Goal: Task Accomplishment & Management: Manage account settings

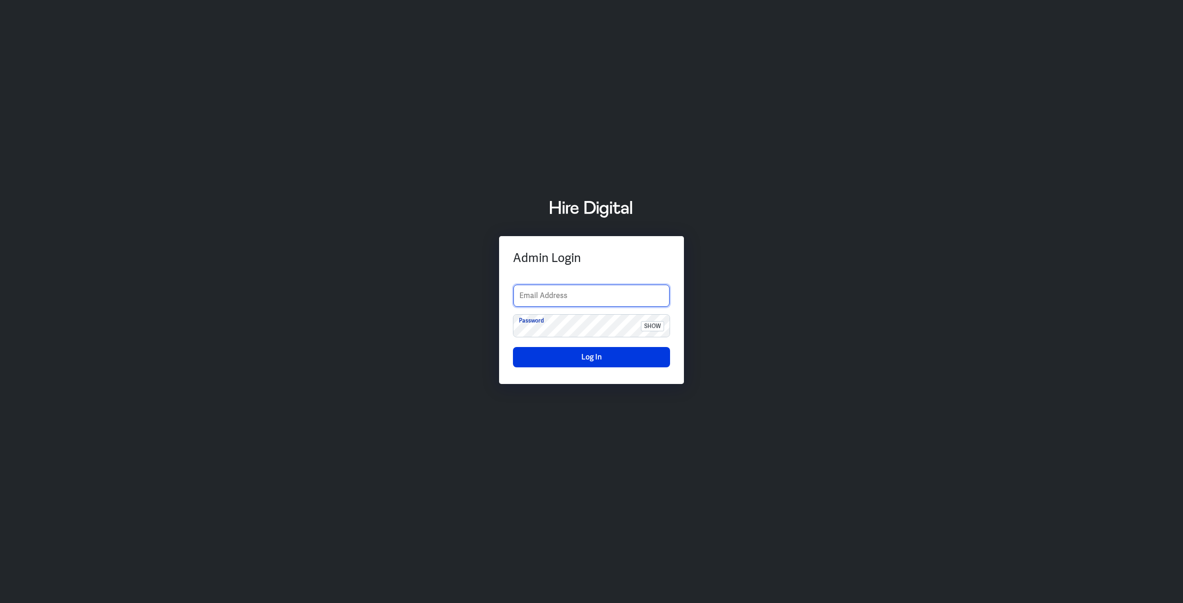
click at [556, 297] on input "text" at bounding box center [591, 296] width 156 height 22
drag, startPoint x: 819, startPoint y: 309, endPoint x: 789, endPoint y: 311, distance: 29.6
click at [821, 309] on div "Admin Login Email Address Password show Log In" at bounding box center [591, 301] width 1183 height 229
click at [592, 293] on input "text" at bounding box center [591, 296] width 156 height 22
type input "boltadmin"
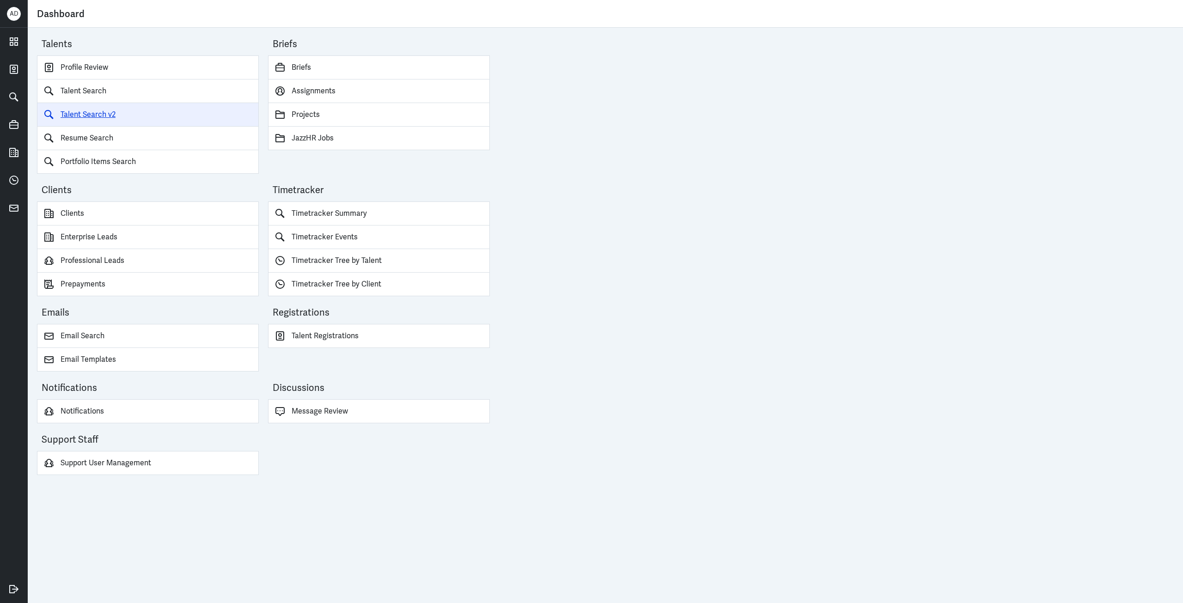
click at [76, 108] on link "Talent Search v2" at bounding box center [148, 115] width 222 height 24
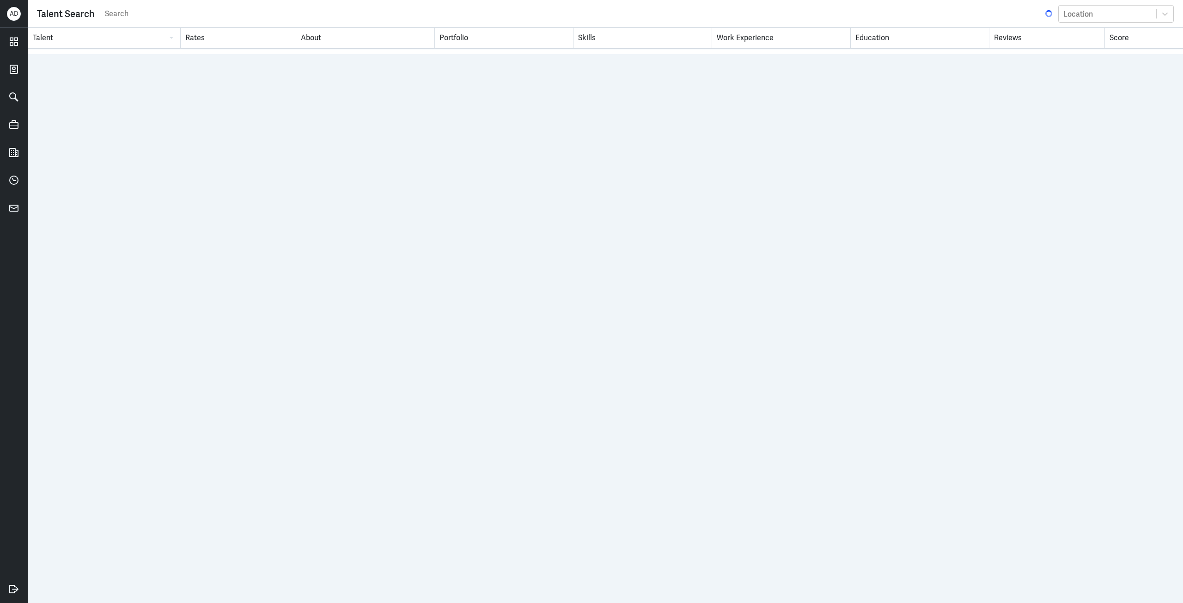
click at [166, 9] on input "search" at bounding box center [574, 14] width 940 height 14
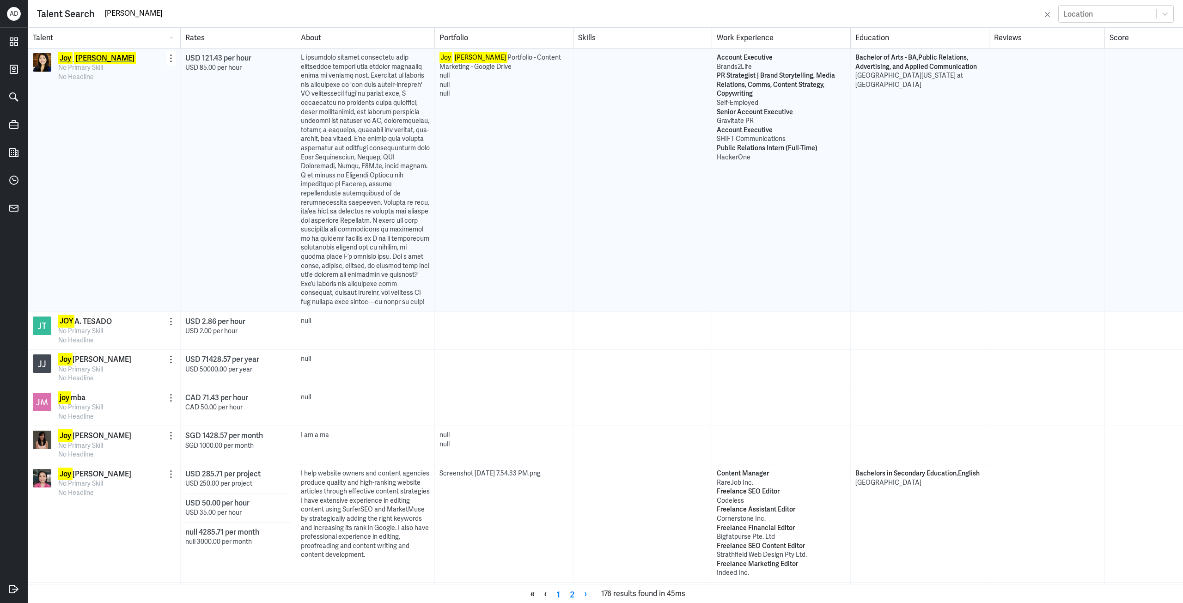
type input "[PERSON_NAME]"
click at [67, 61] on mark "Joy" at bounding box center [65, 58] width 14 height 12
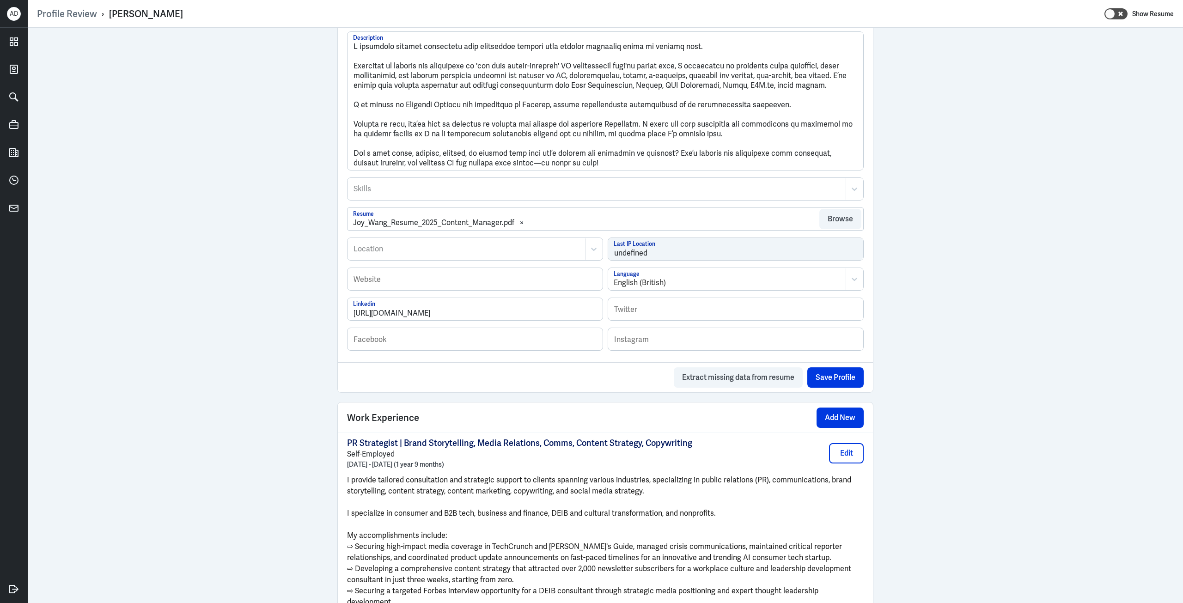
scroll to position [370, 0]
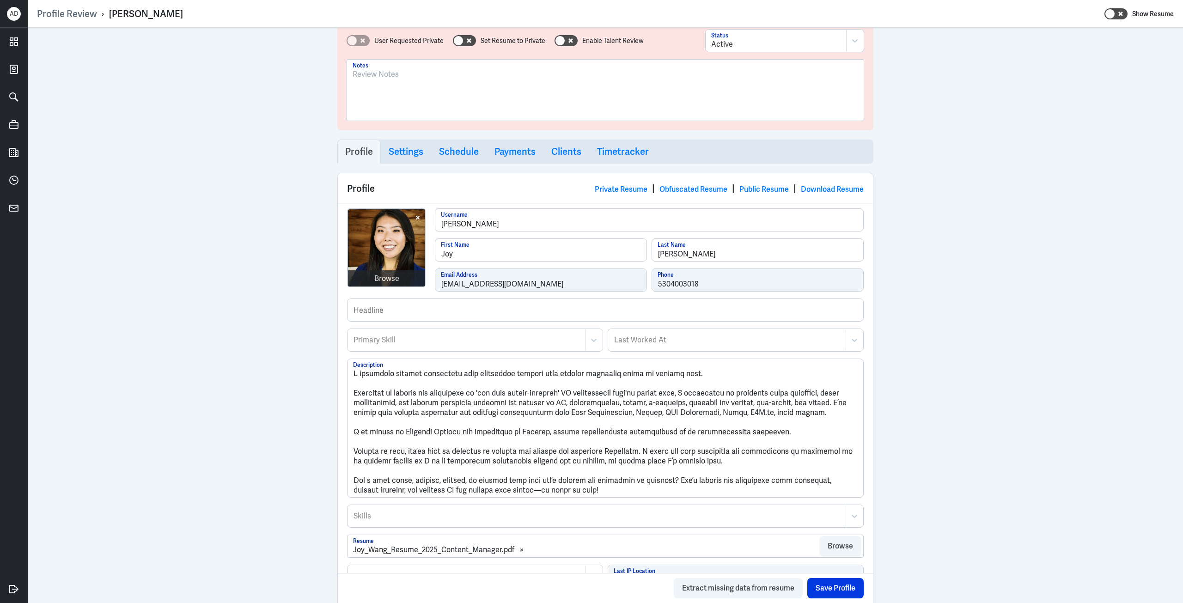
scroll to position [0, 0]
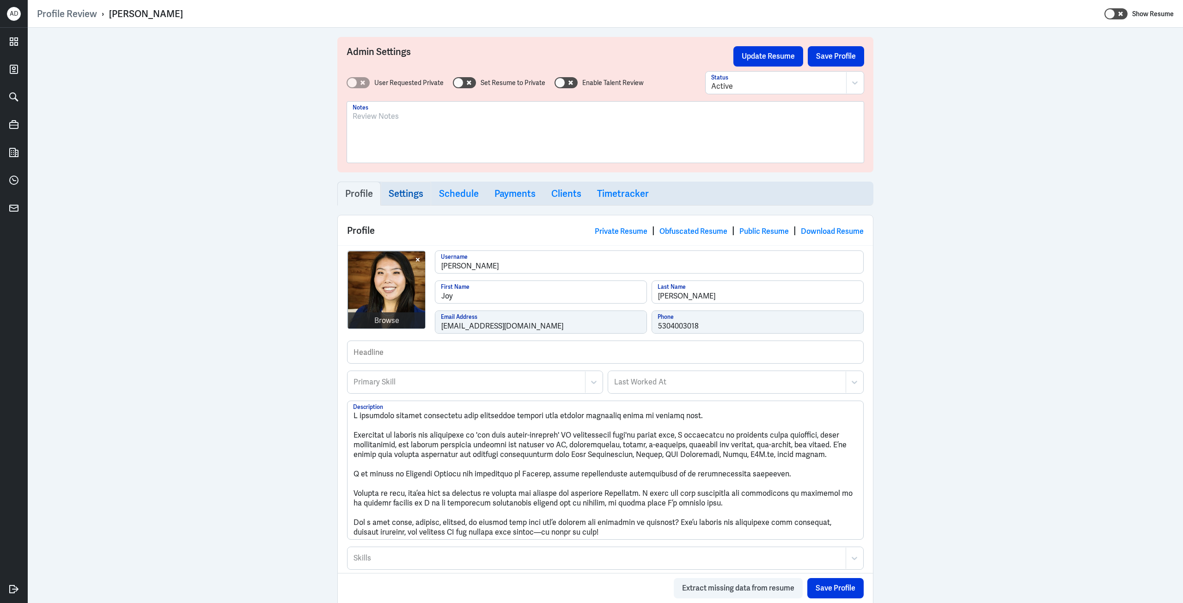
click at [412, 196] on h3 "Settings" at bounding box center [406, 193] width 35 height 11
select select "20"
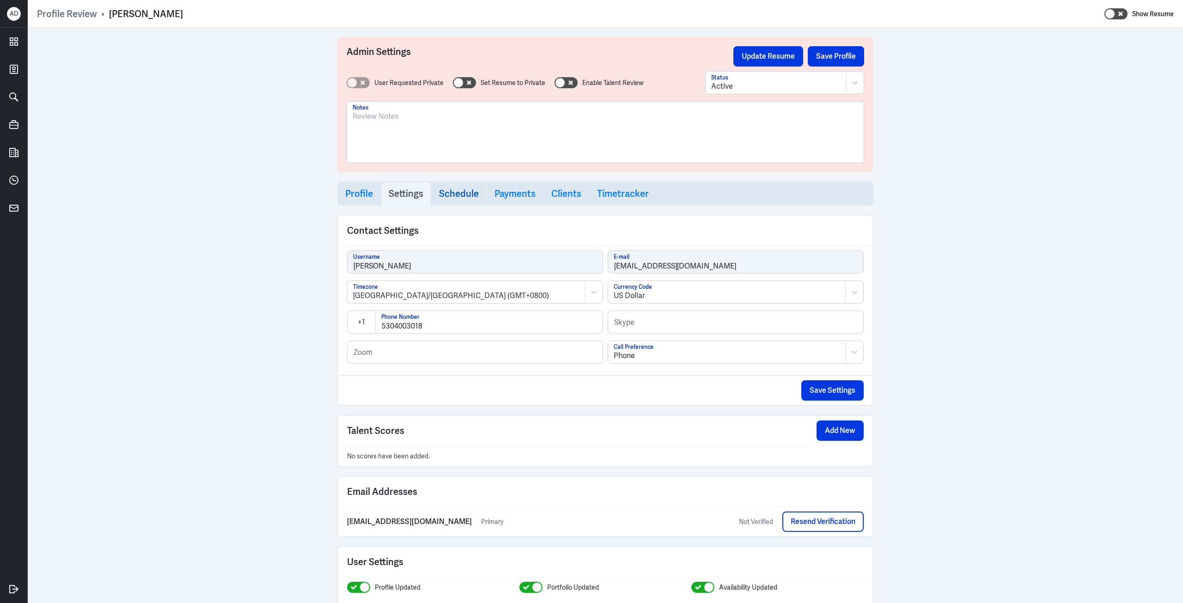
click at [464, 190] on h3 "Schedule" at bounding box center [459, 193] width 40 height 11
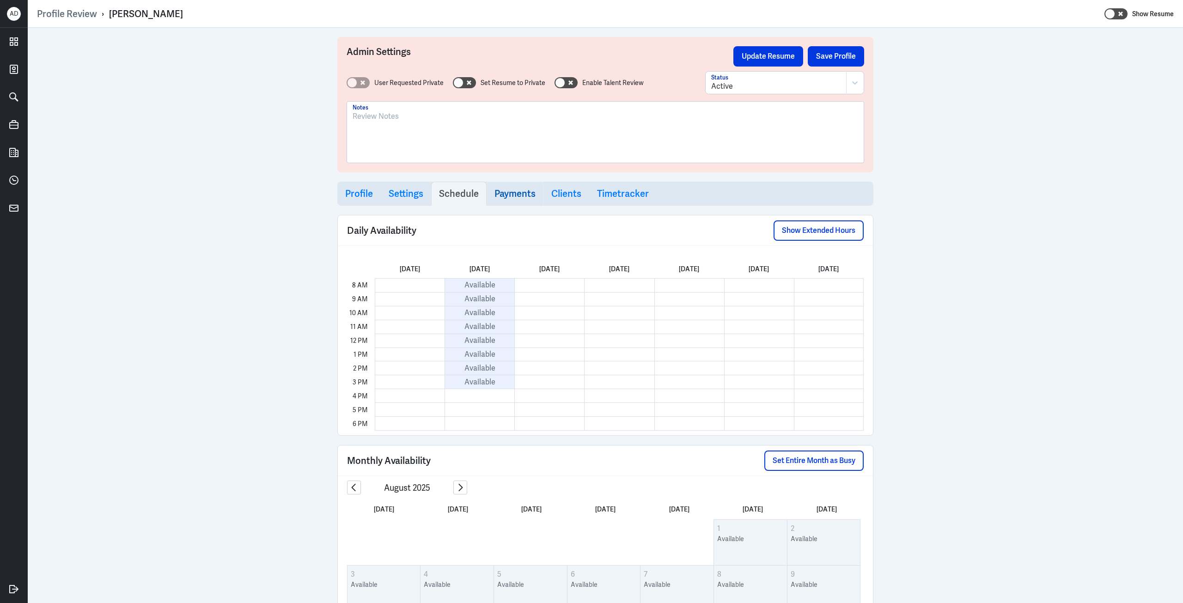
click at [519, 190] on h3 "Payments" at bounding box center [515, 193] width 41 height 11
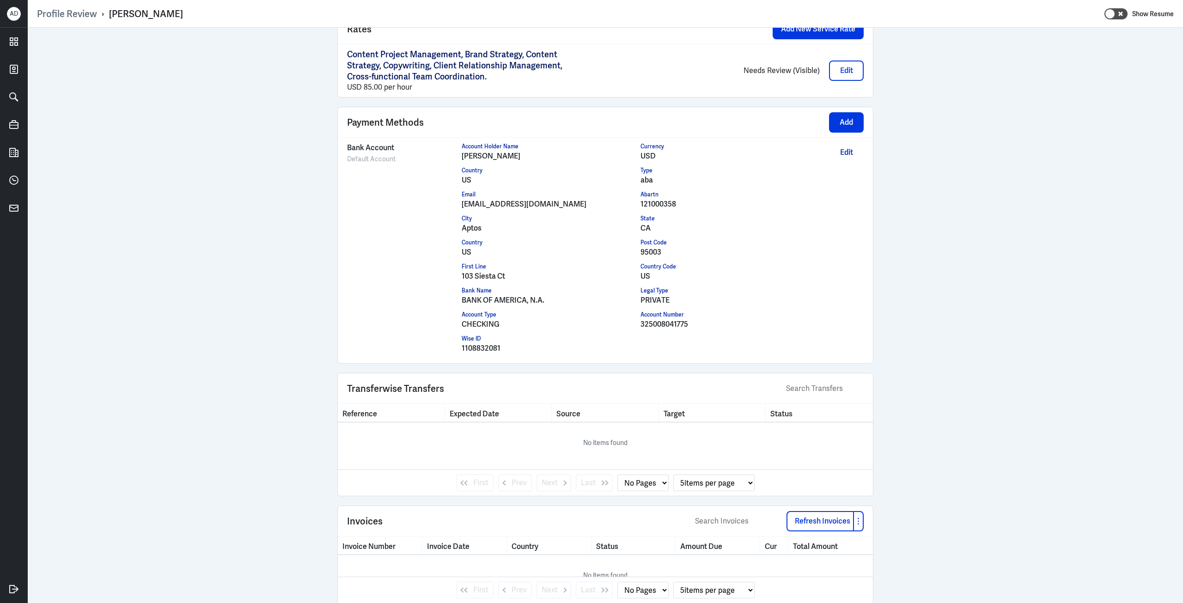
scroll to position [704, 0]
